Goal: Information Seeking & Learning: Learn about a topic

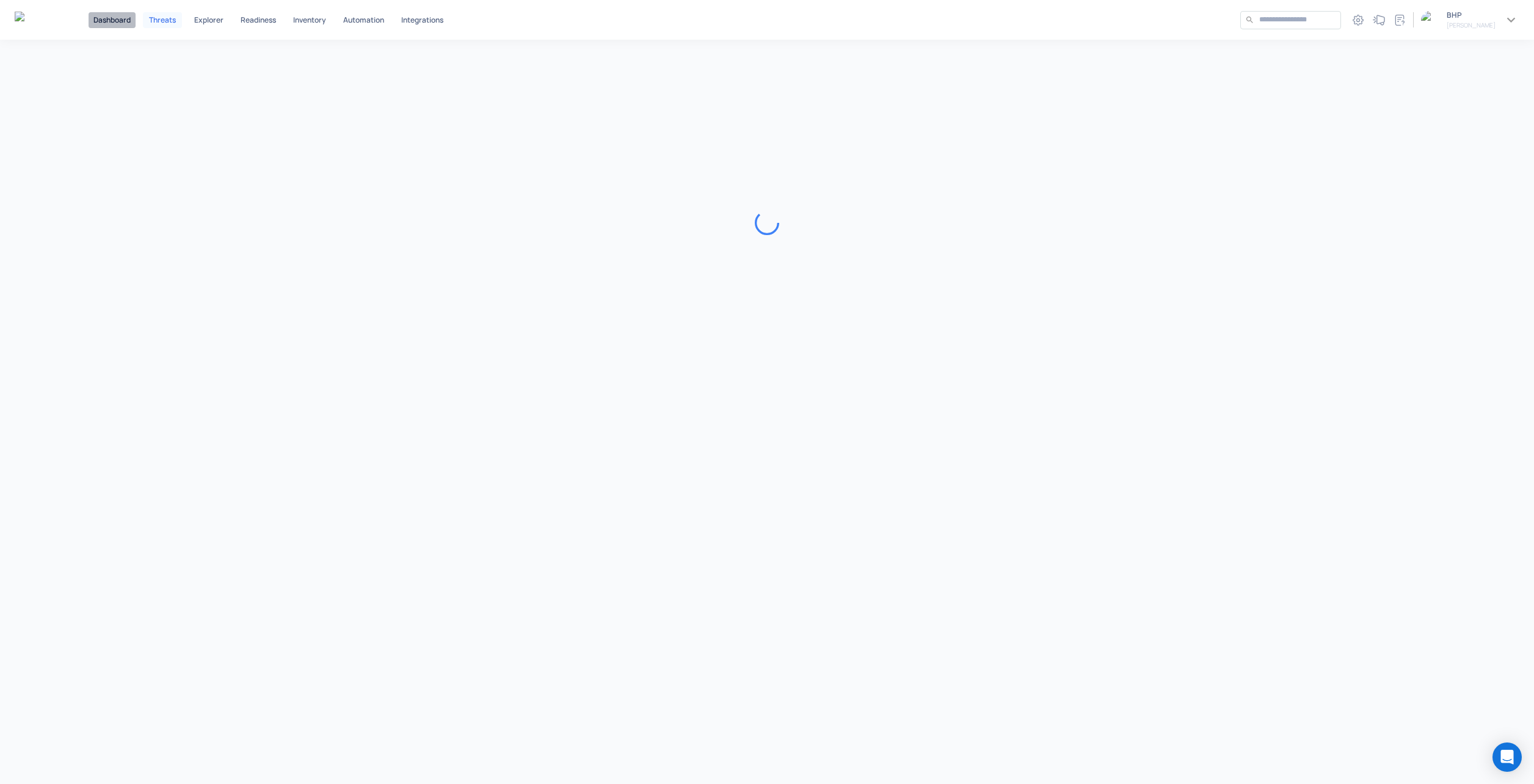
click at [108, 17] on p "Dashboard" at bounding box center [111, 20] width 37 height 7
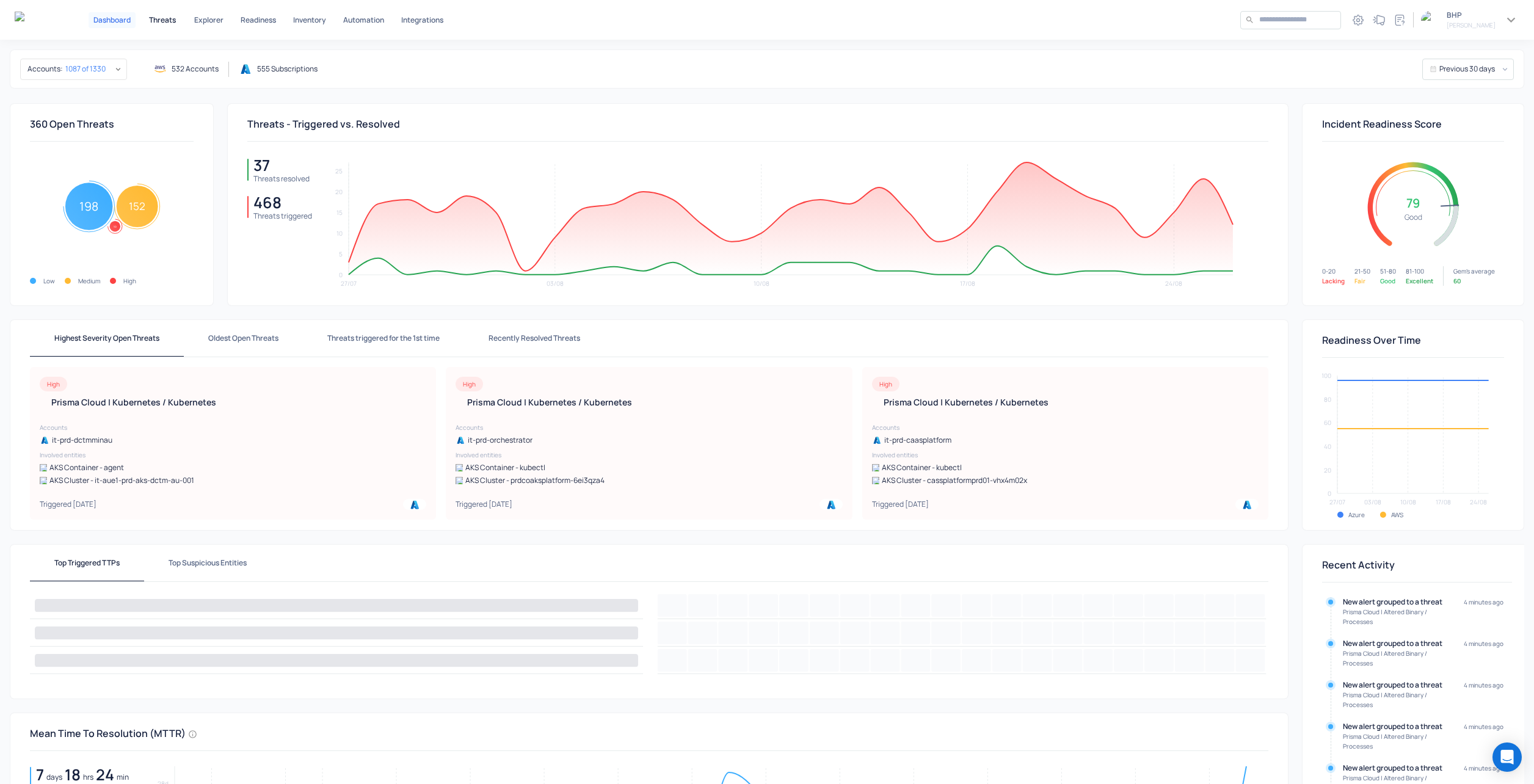
click at [173, 20] on p "Threats" at bounding box center [162, 20] width 27 height 7
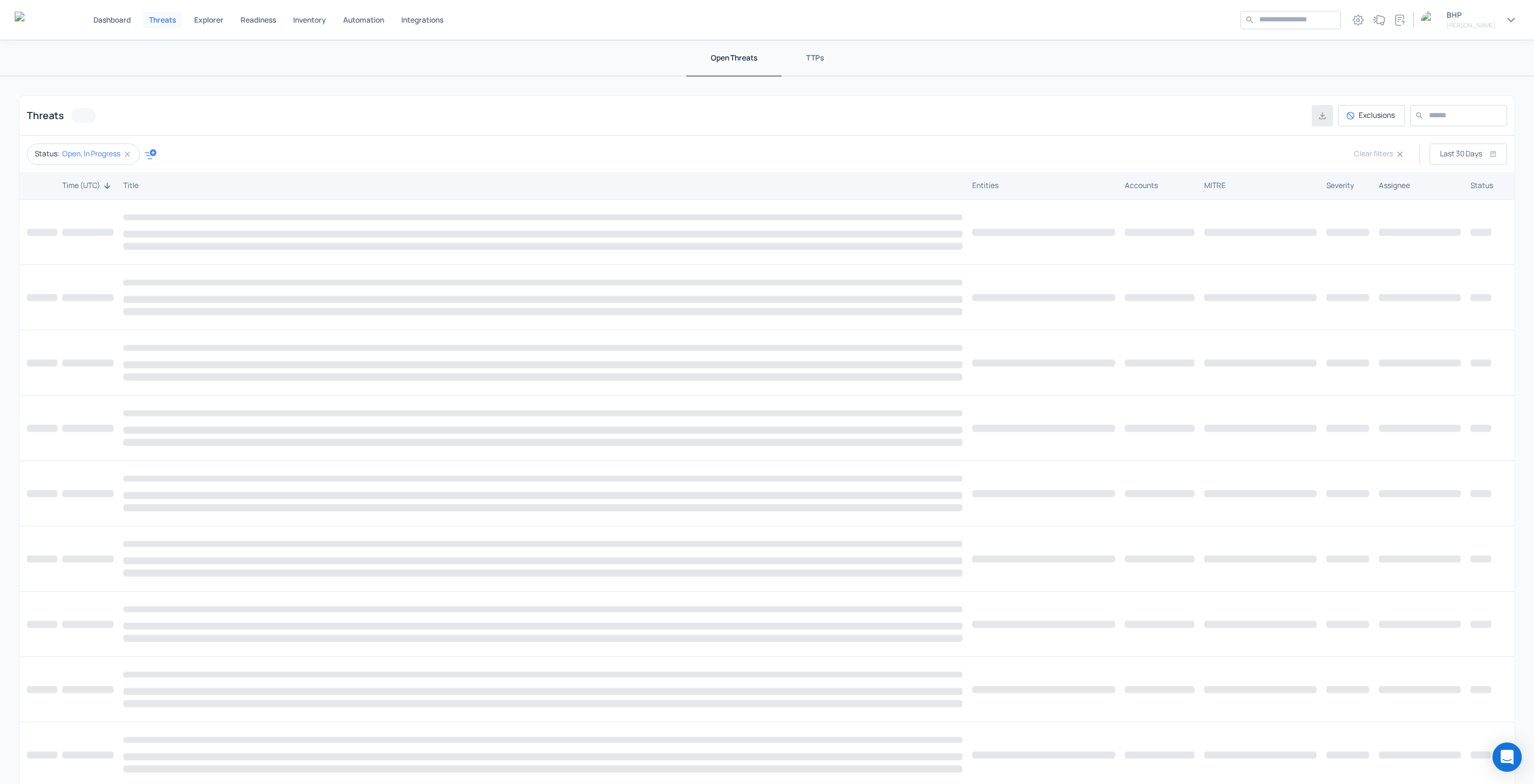
click at [151, 154] on icon "button" at bounding box center [150, 153] width 11 height 10
click at [183, 208] on p "Severity" at bounding box center [188, 205] width 64 height 10
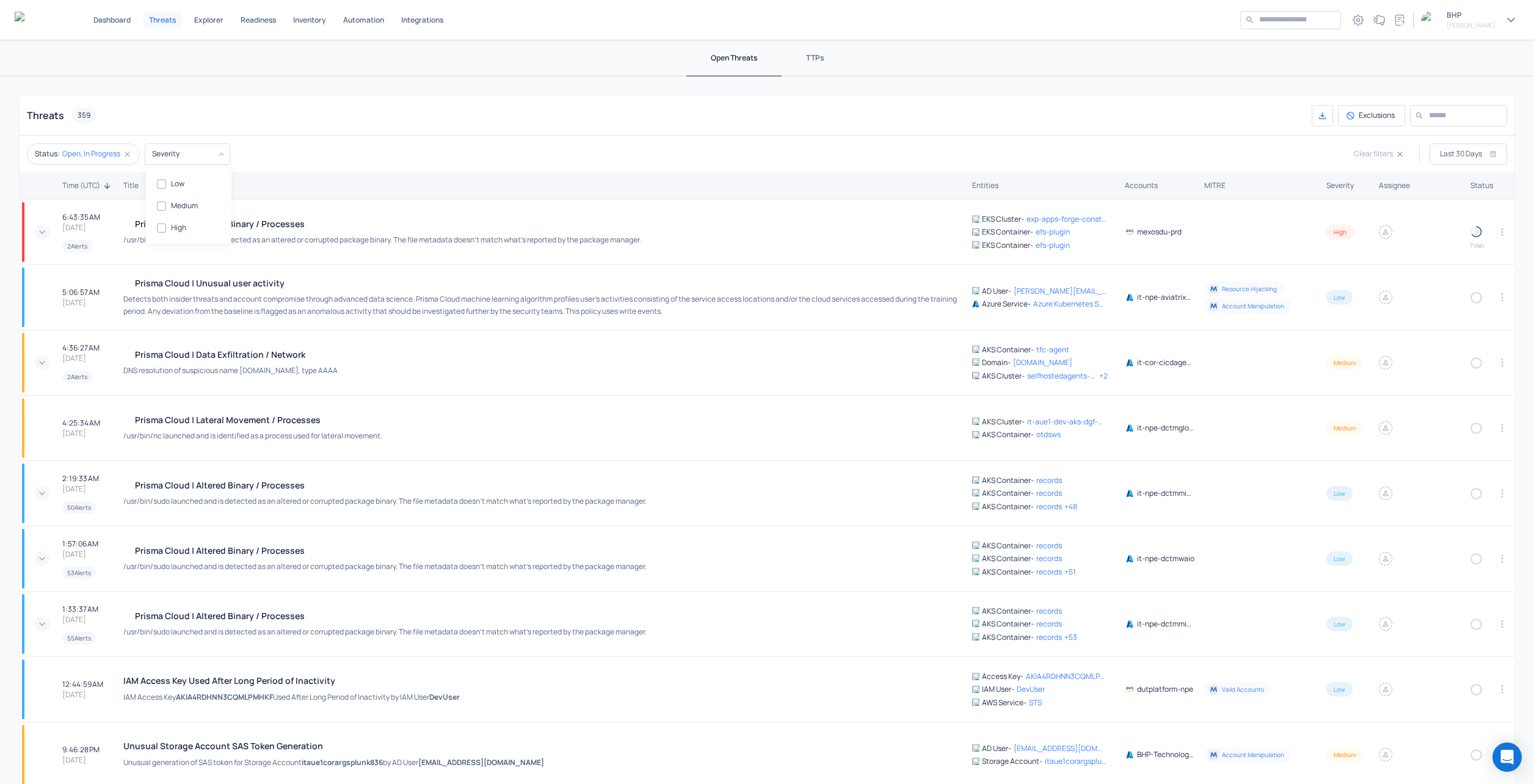
type input "****"
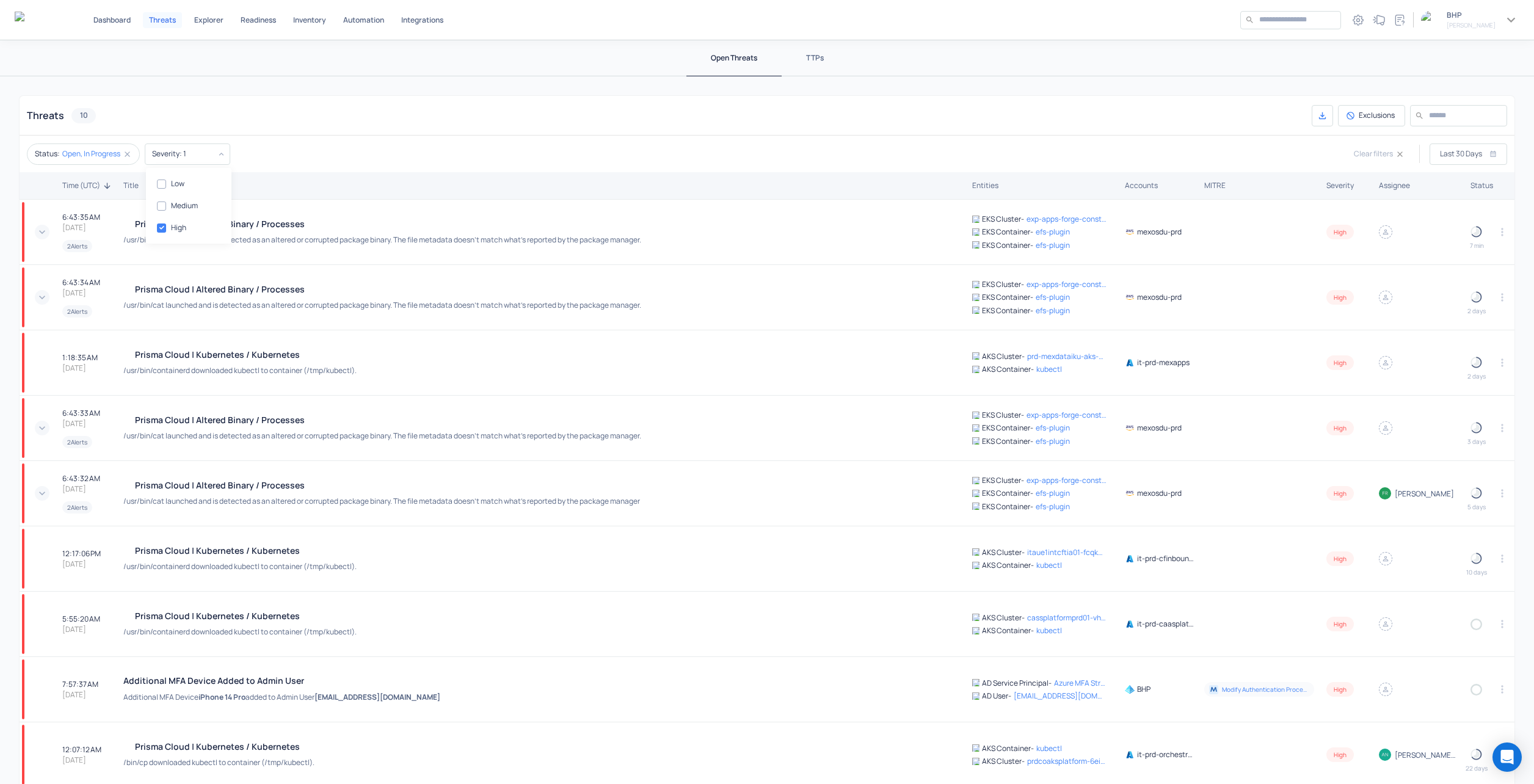
click at [305, 150] on div at bounding box center [767, 392] width 1534 height 784
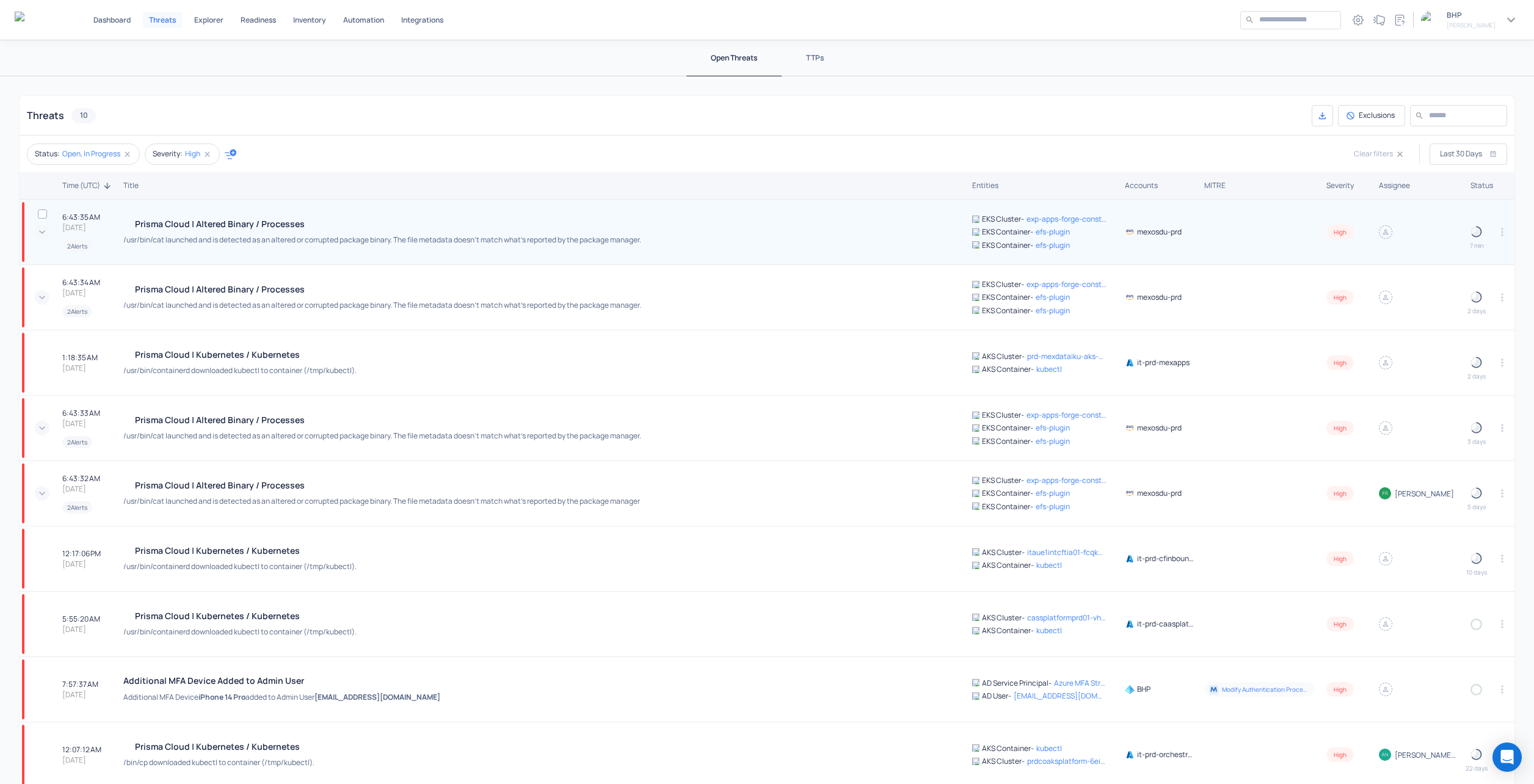
drag, startPoint x: 233, startPoint y: 226, endPoint x: 287, endPoint y: 227, distance: 54.0
click at [233, 226] on h4 "Prisma Cloud | Altered Binary /​ Processes" at bounding box center [382, 223] width 518 height 11
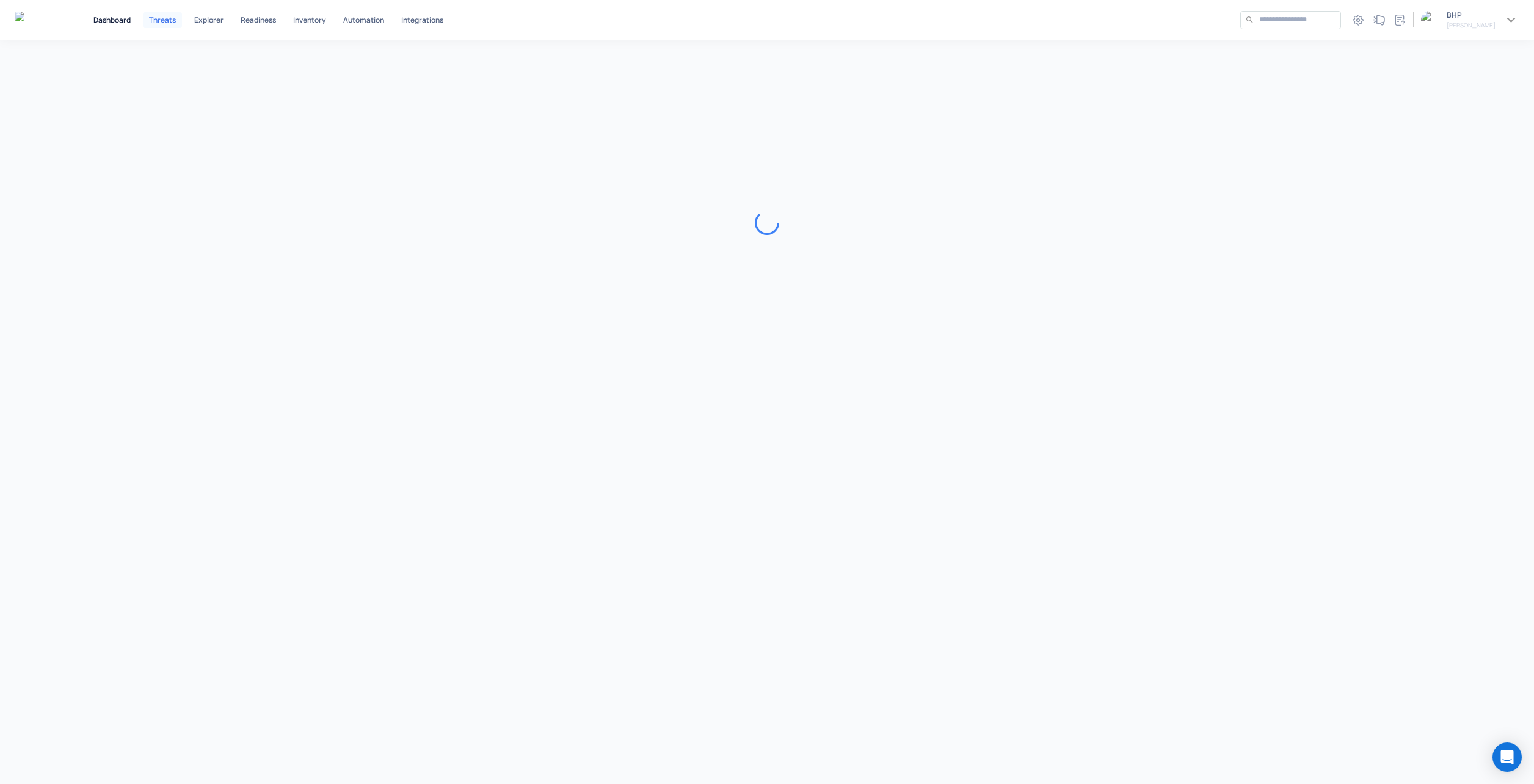
click at [98, 19] on p "Dashboard" at bounding box center [111, 20] width 37 height 7
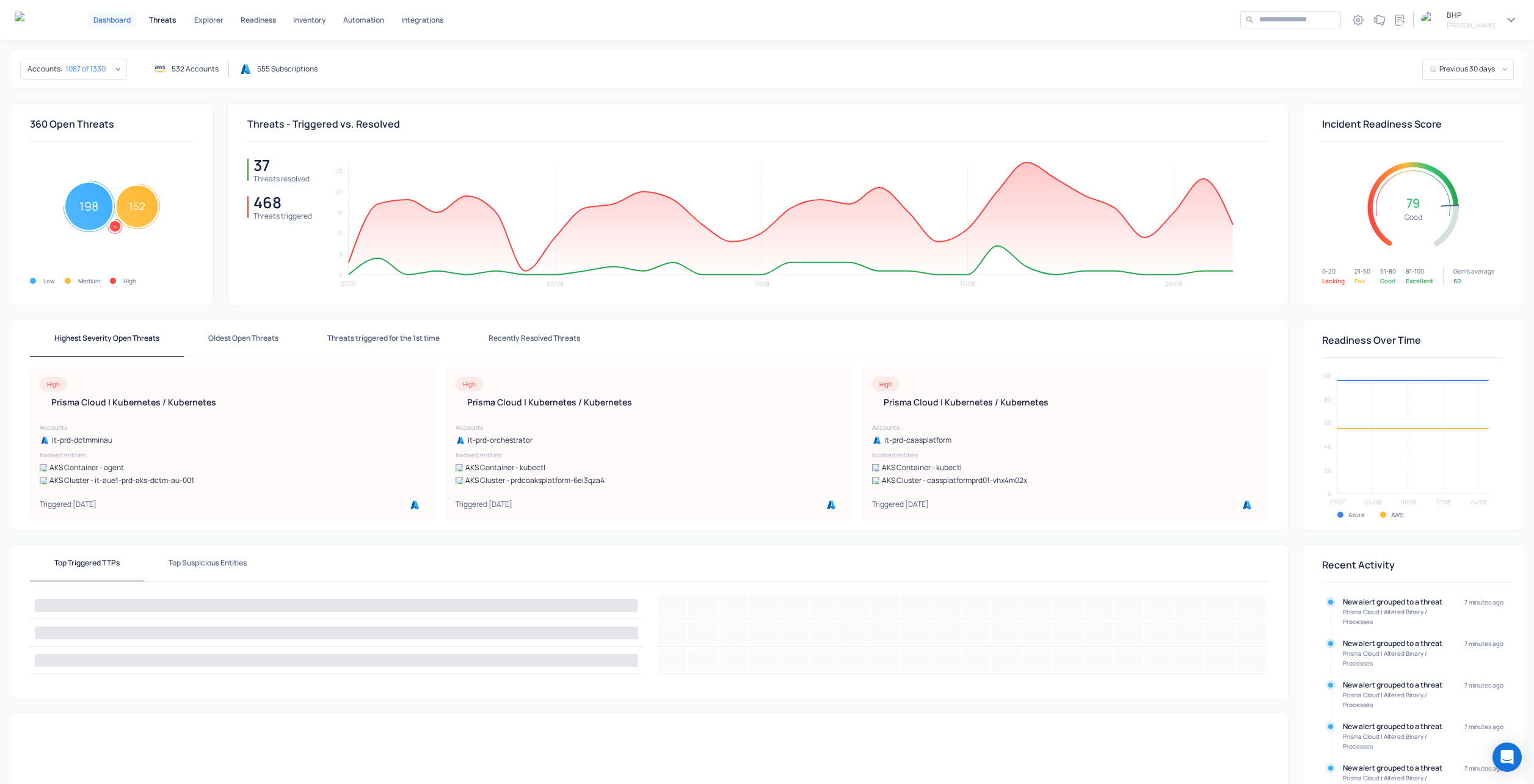
click at [164, 23] on p "Threats" at bounding box center [162, 20] width 27 height 7
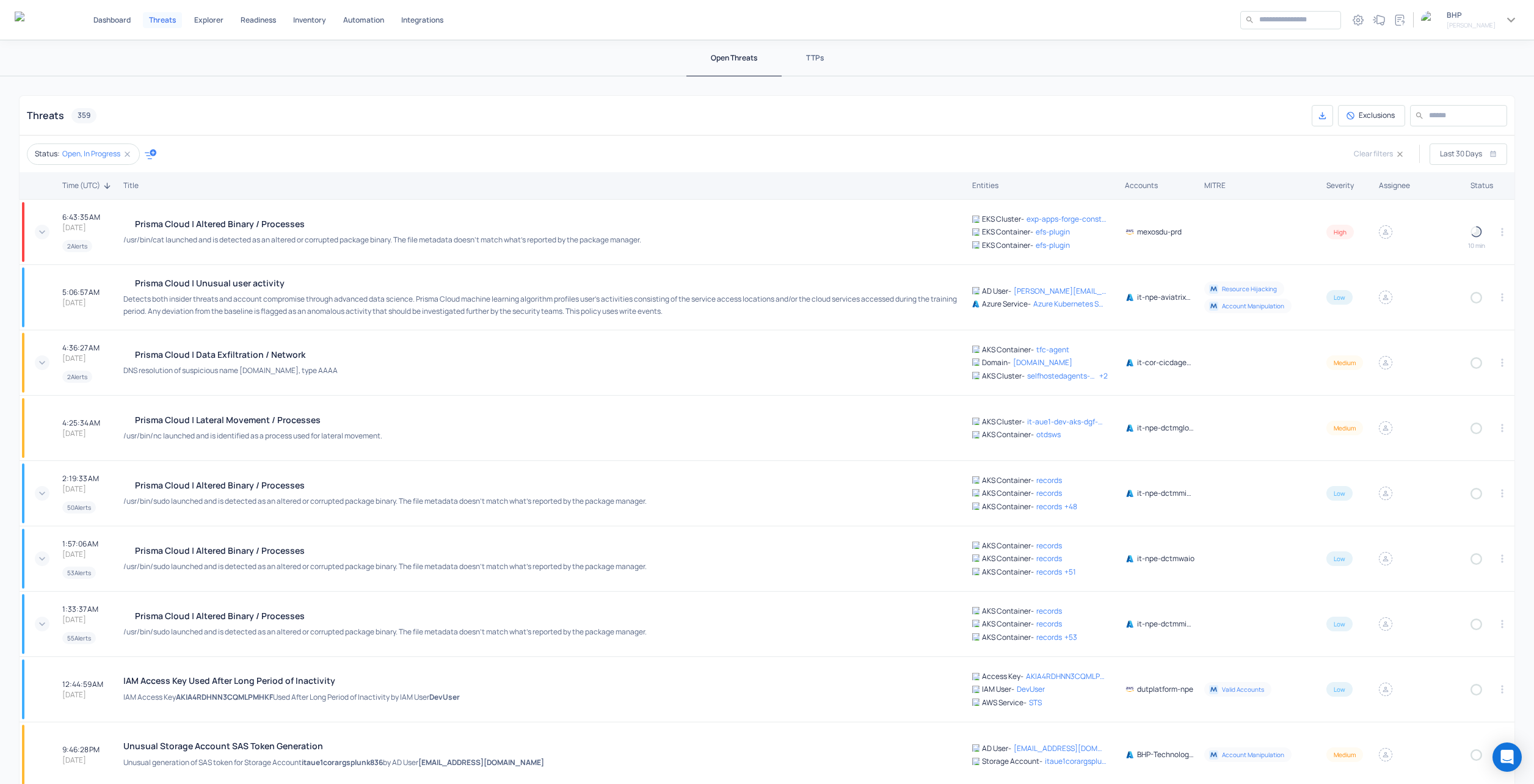
click at [155, 153] on icon "button" at bounding box center [150, 153] width 11 height 10
click at [171, 204] on p "Severity" at bounding box center [188, 205] width 64 height 10
type input "****"
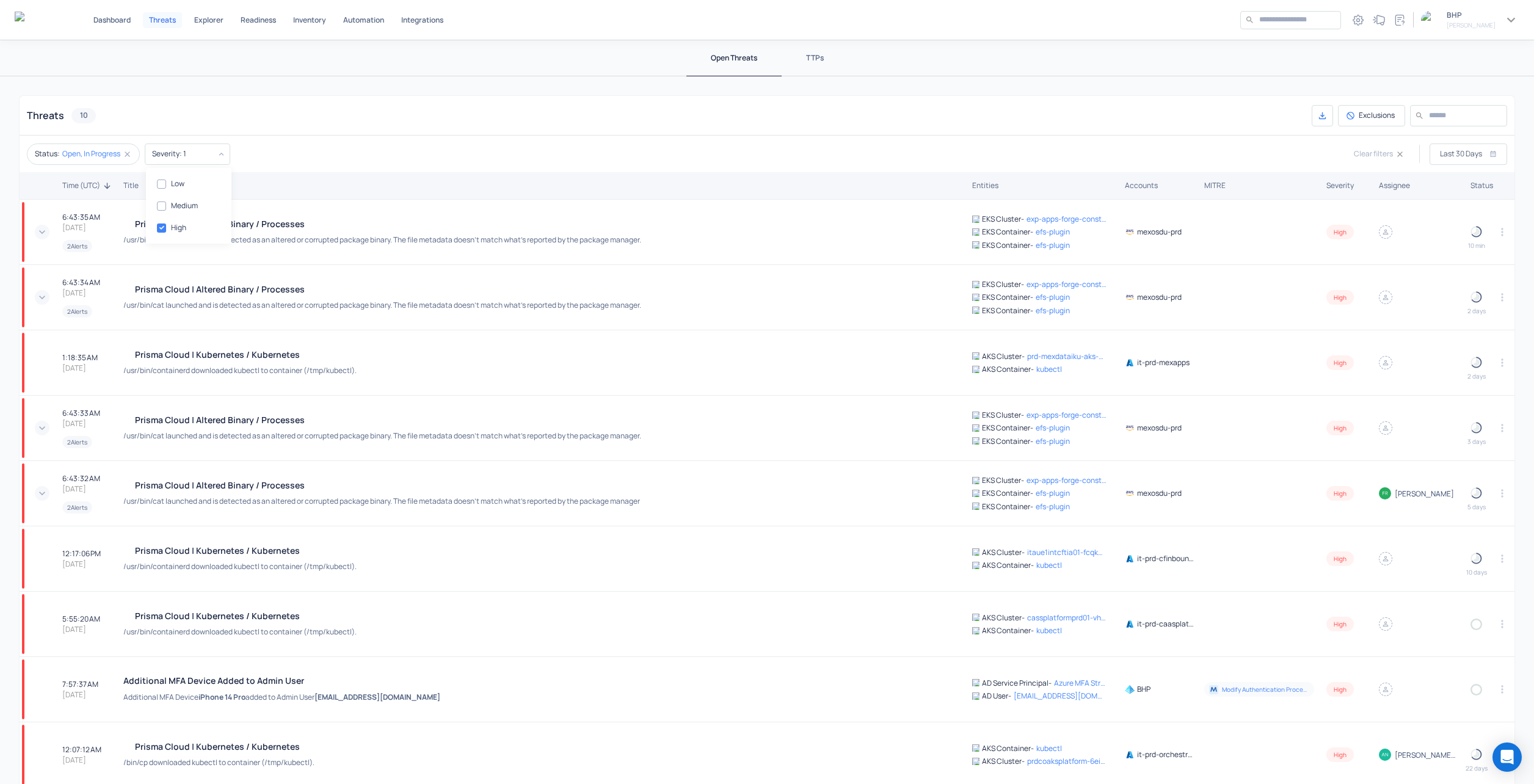
click at [342, 151] on div at bounding box center [767, 392] width 1534 height 784
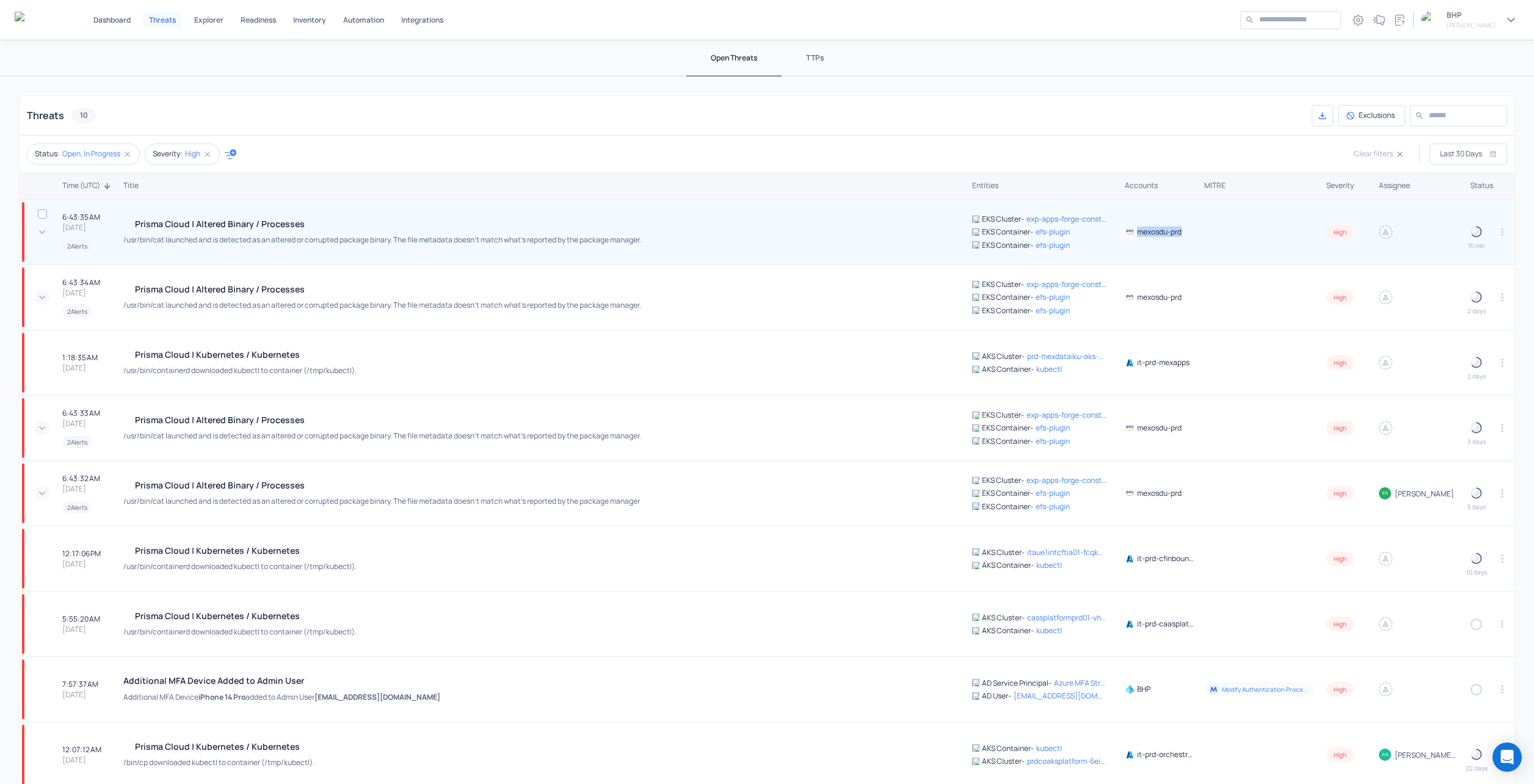
drag, startPoint x: 1188, startPoint y: 238, endPoint x: 1123, endPoint y: 240, distance: 65.0
click at [1123, 240] on td "mexosdu-prd" at bounding box center [1160, 231] width 79 height 65
